Goal: Information Seeking & Learning: Learn about a topic

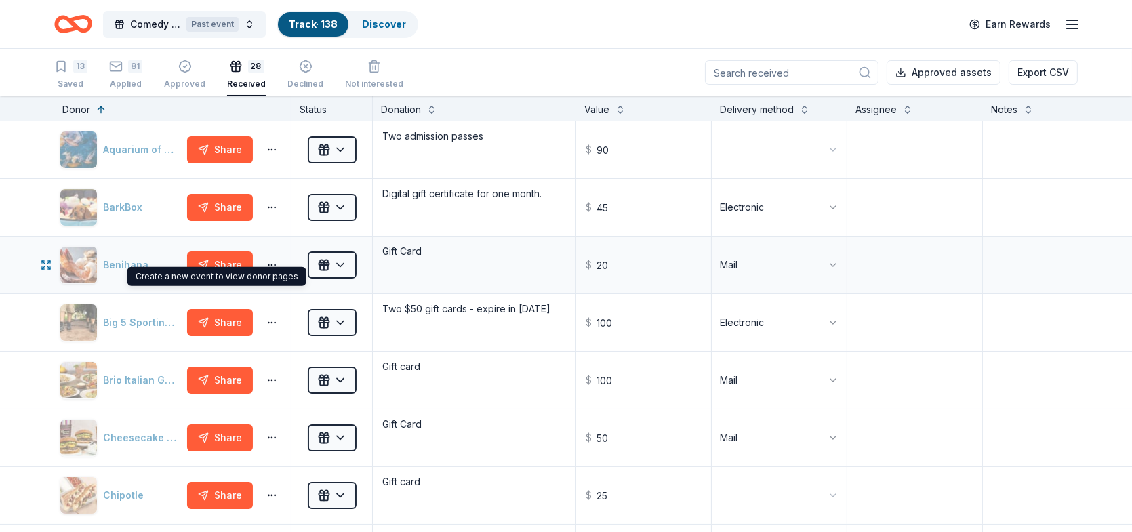
click at [113, 263] on div "Benihana" at bounding box center [121, 265] width 122 height 38
click at [43, 263] on icon "button" at bounding box center [46, 265] width 11 height 11
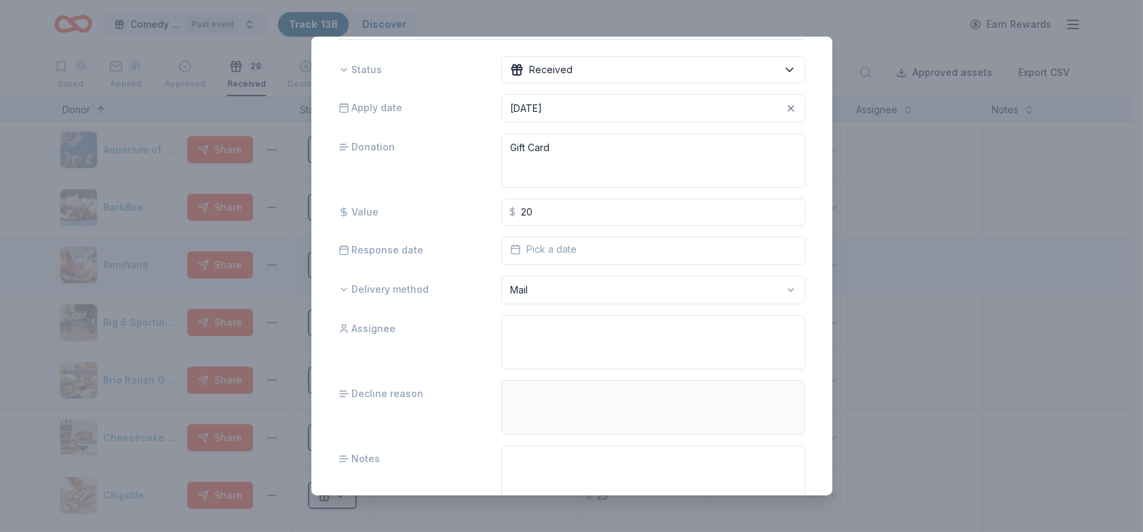
scroll to position [121, 0]
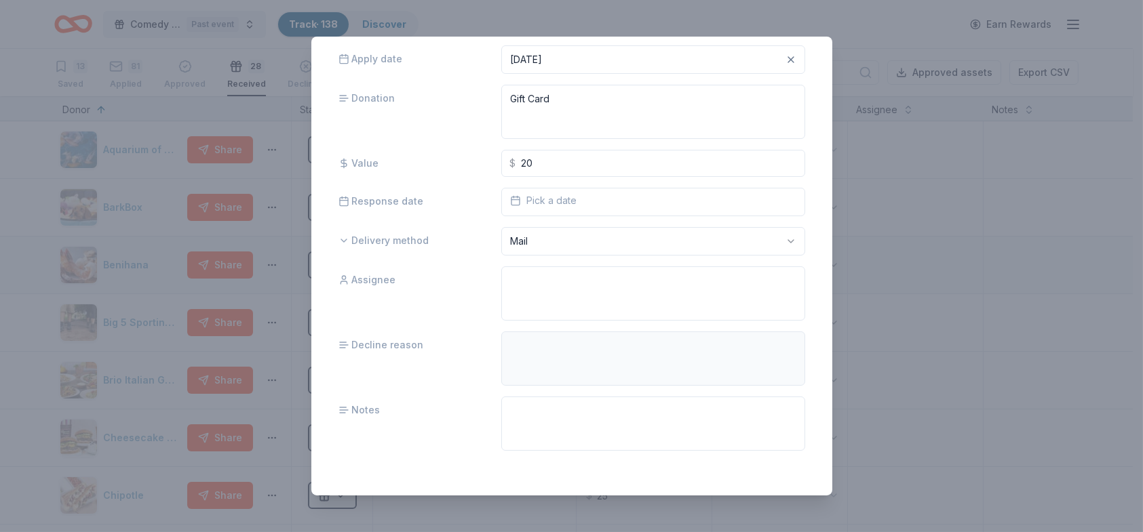
click at [896, 260] on div "Benihana 4.8 • 12 reviews 22% approval rate Status Received Apply date [DATE] D…" at bounding box center [571, 266] width 1143 height 532
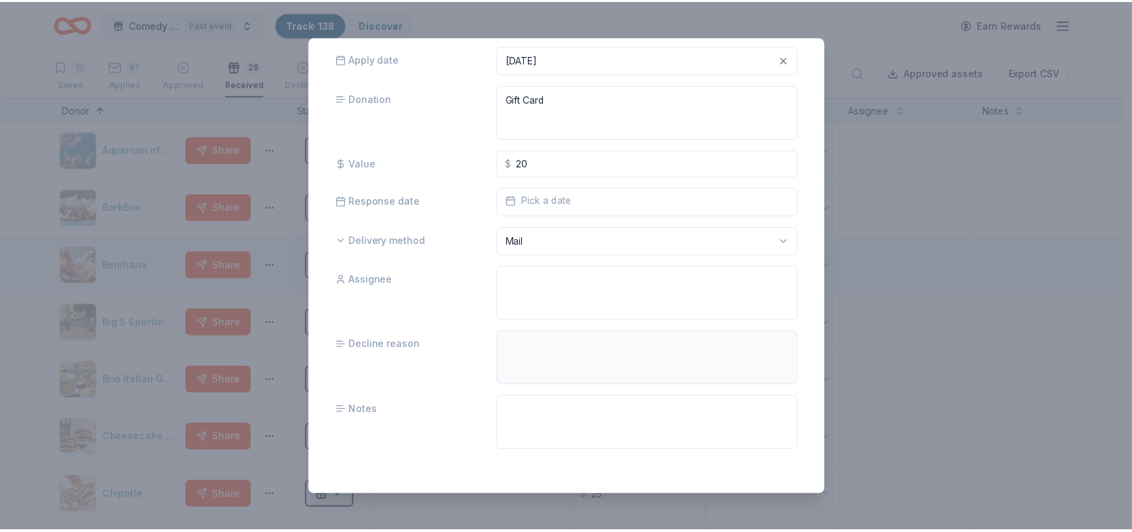
scroll to position [0, 0]
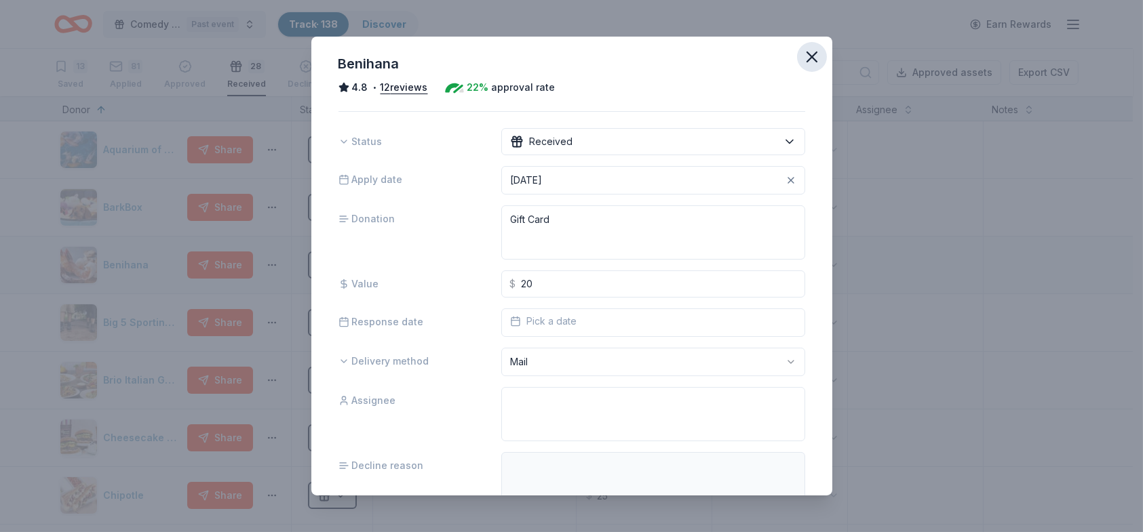
click at [802, 54] on icon "button" at bounding box center [811, 56] width 19 height 19
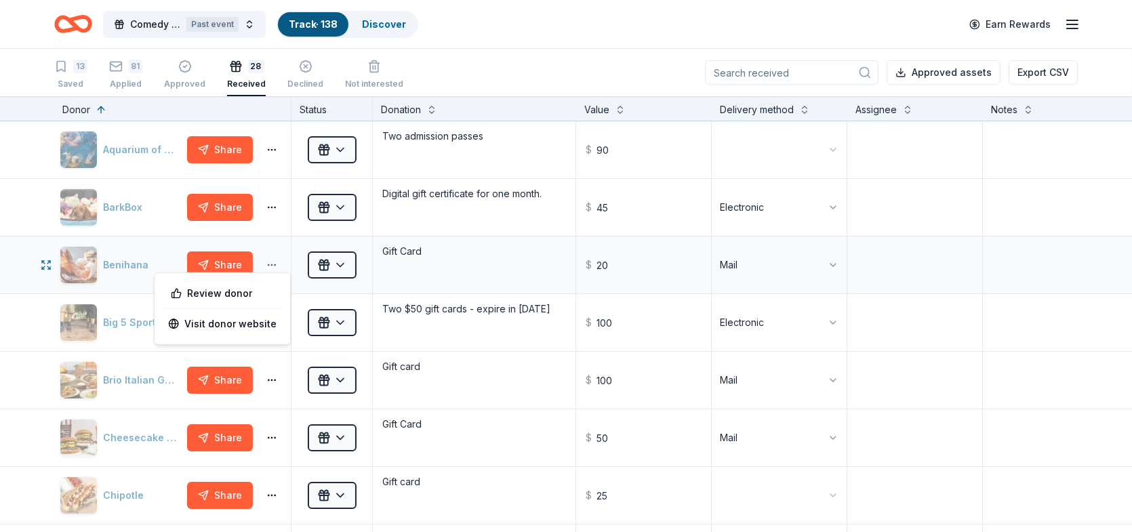
click at [271, 263] on button "button" at bounding box center [271, 265] width 27 height 11
click at [249, 296] on div "Review donor" at bounding box center [222, 293] width 114 height 24
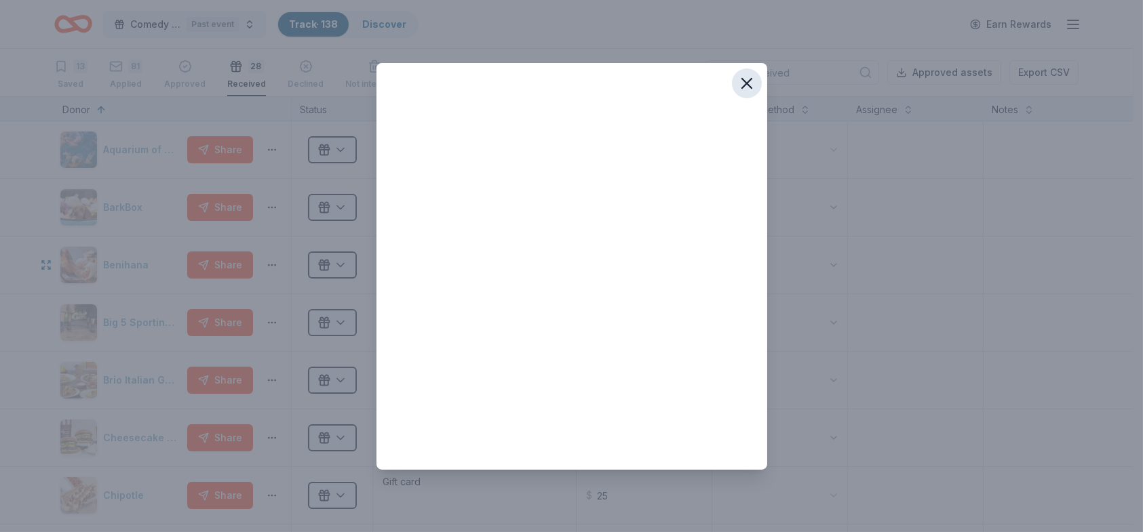
click at [746, 83] on icon "button" at bounding box center [746, 83] width 9 height 9
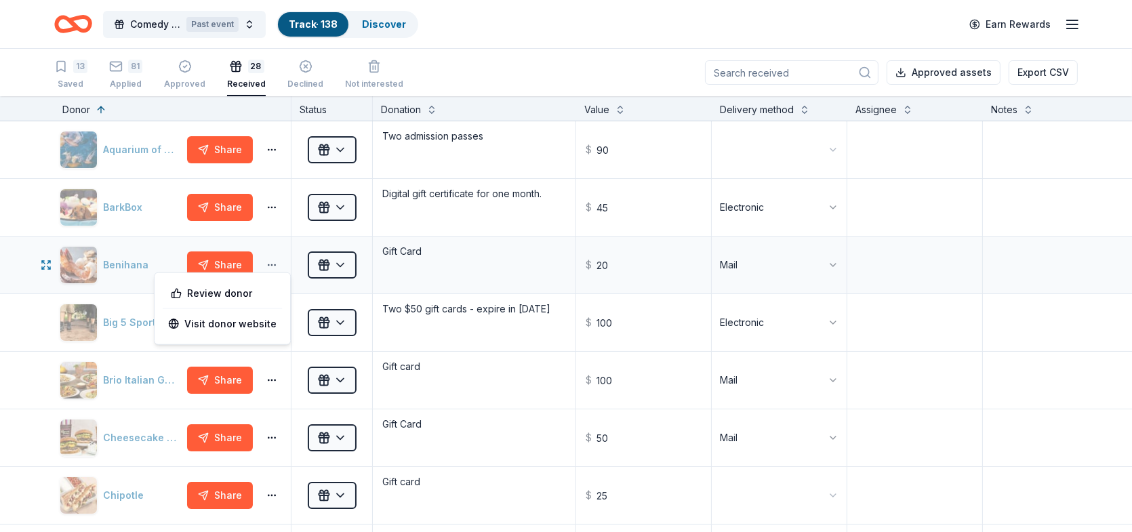
click at [273, 264] on button "button" at bounding box center [271, 265] width 27 height 11
click at [249, 331] on link "Visit donor website" at bounding box center [222, 324] width 108 height 16
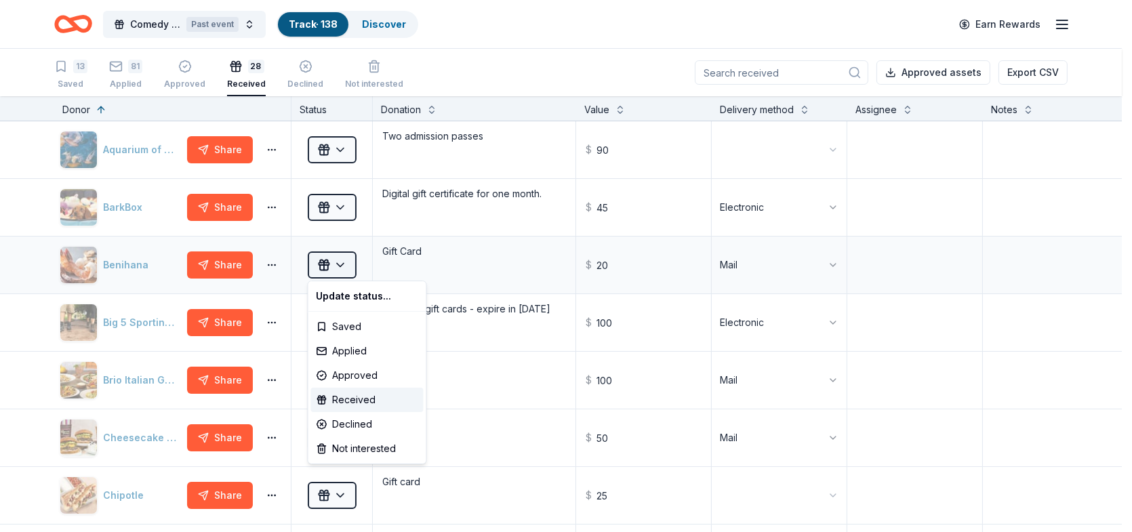
click at [323, 266] on html "Comedy Unleashed 2025 Past event Track · 138 Discover Earn Rewards 13 Saved 81 …" at bounding box center [566, 266] width 1132 height 532
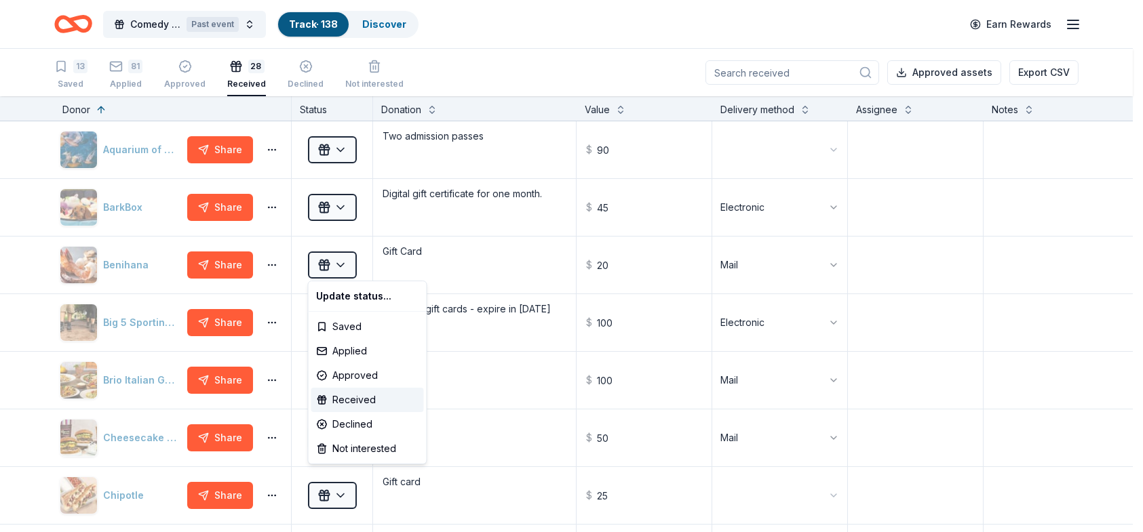
click at [844, 23] on html "Comedy Unleashed 2025 Past event Track · 138 Discover Earn Rewards 13 Saved 81 …" at bounding box center [571, 266] width 1143 height 532
